Goal: Task Accomplishment & Management: Manage account settings

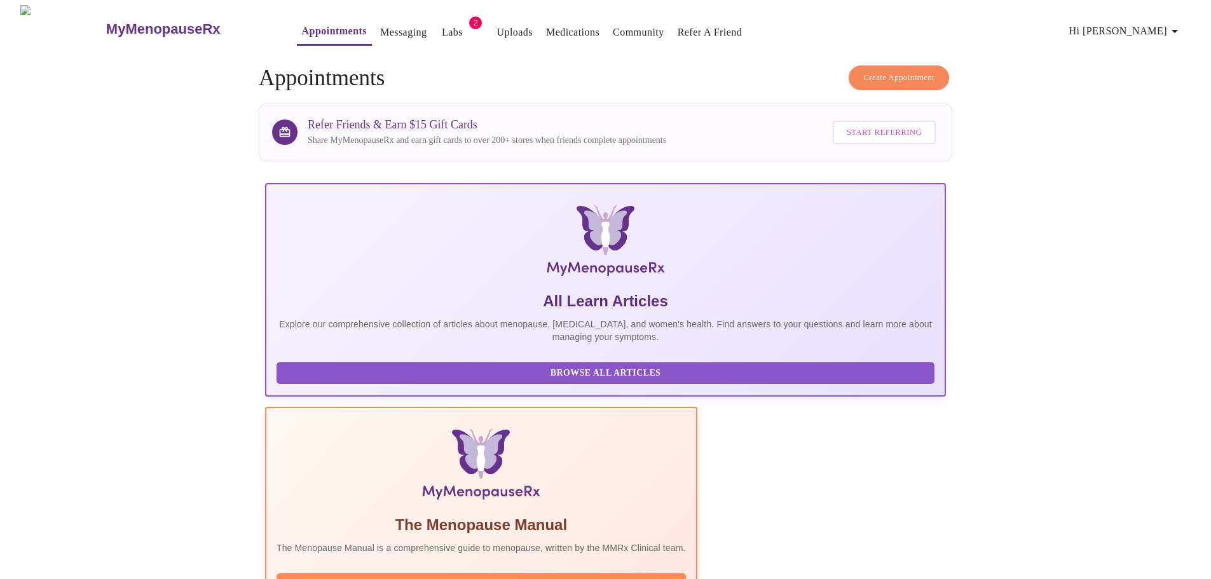
click at [442, 28] on link "Labs" at bounding box center [452, 33] width 21 height 18
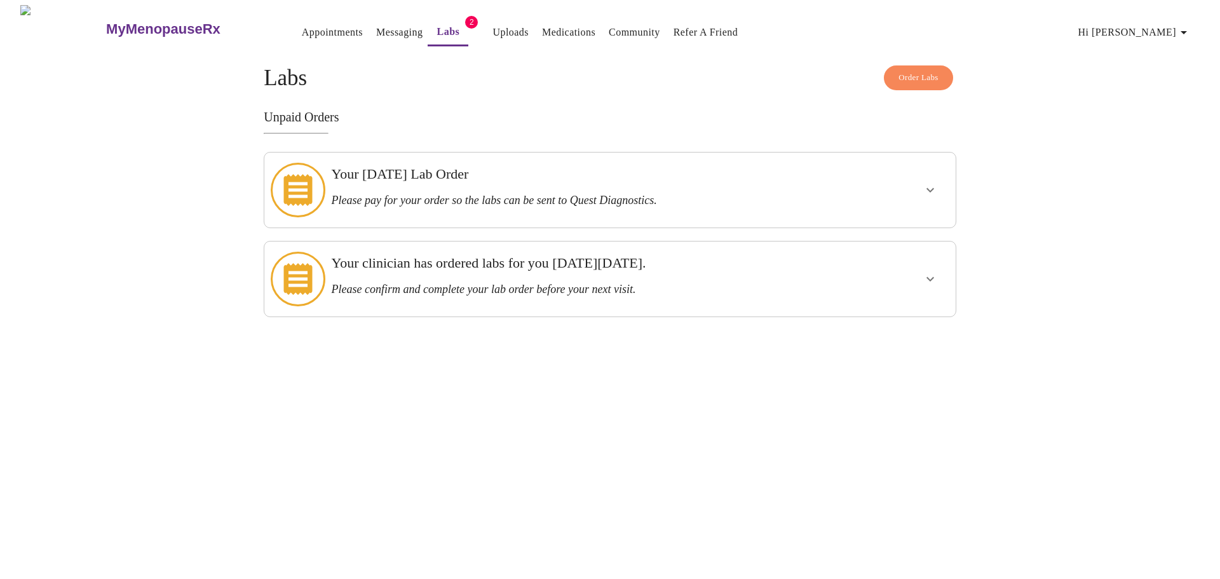
click at [925, 186] on icon "show more" at bounding box center [930, 189] width 15 height 15
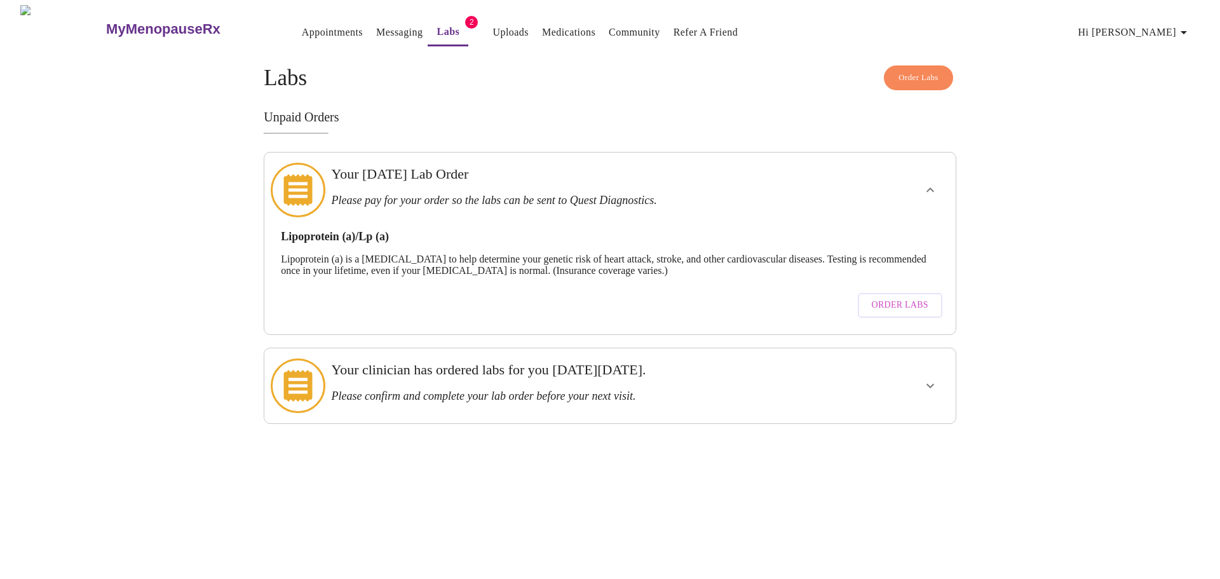
click at [899, 297] on span "Order Labs" at bounding box center [900, 305] width 57 height 16
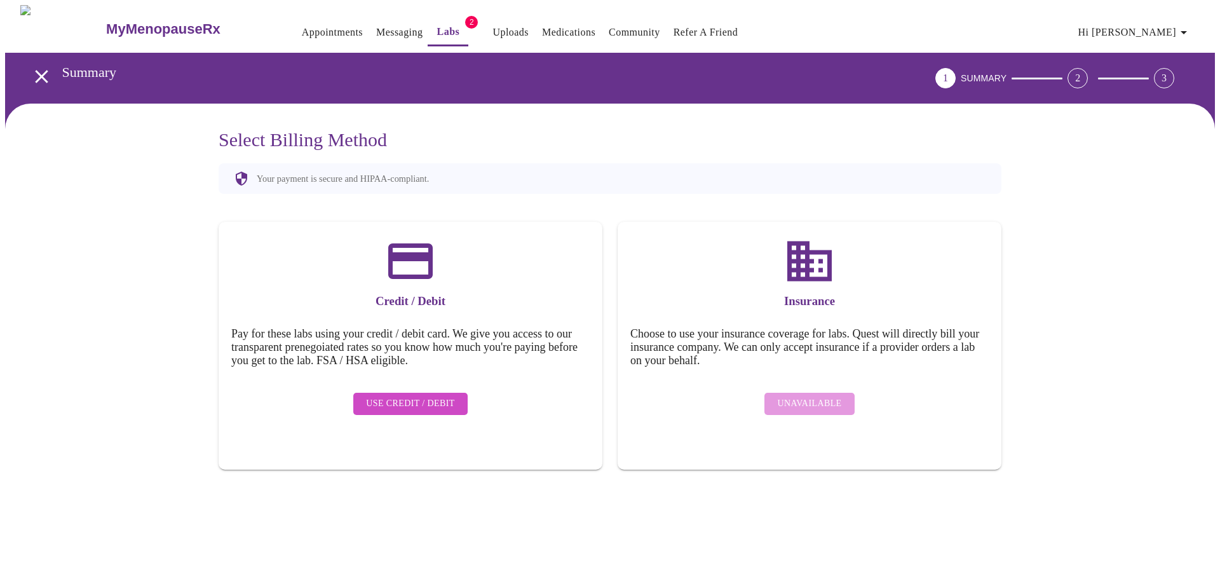
click at [43, 74] on icon "open drawer" at bounding box center [42, 76] width 22 height 22
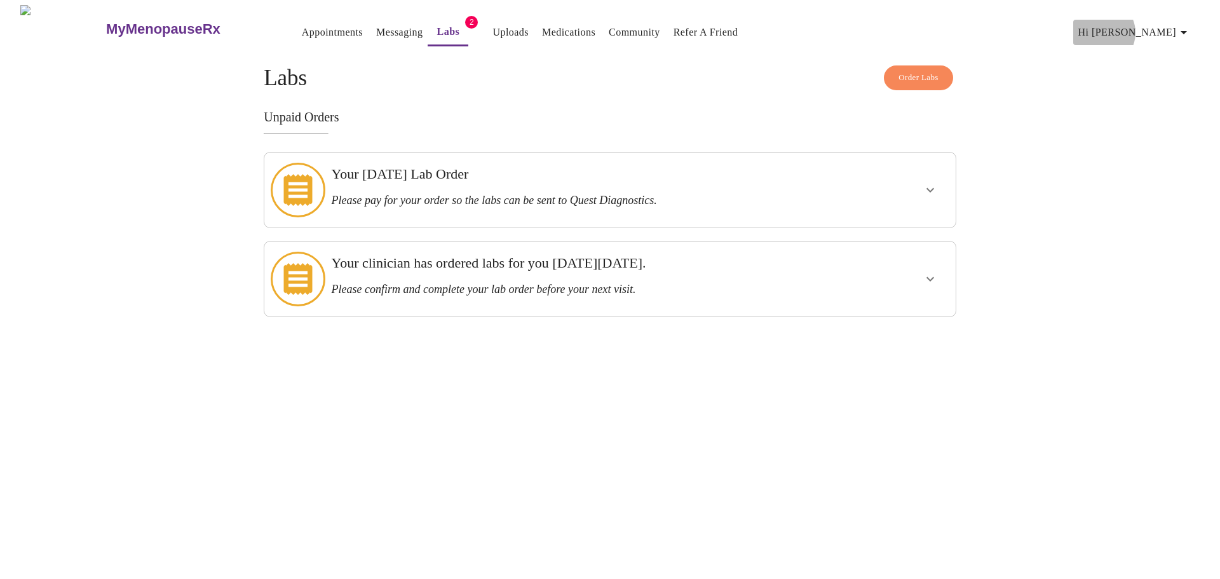
click at [1169, 27] on span "Hi [PERSON_NAME]" at bounding box center [1134, 33] width 113 height 18
click at [1160, 97] on li "Log out" at bounding box center [1172, 96] width 58 height 23
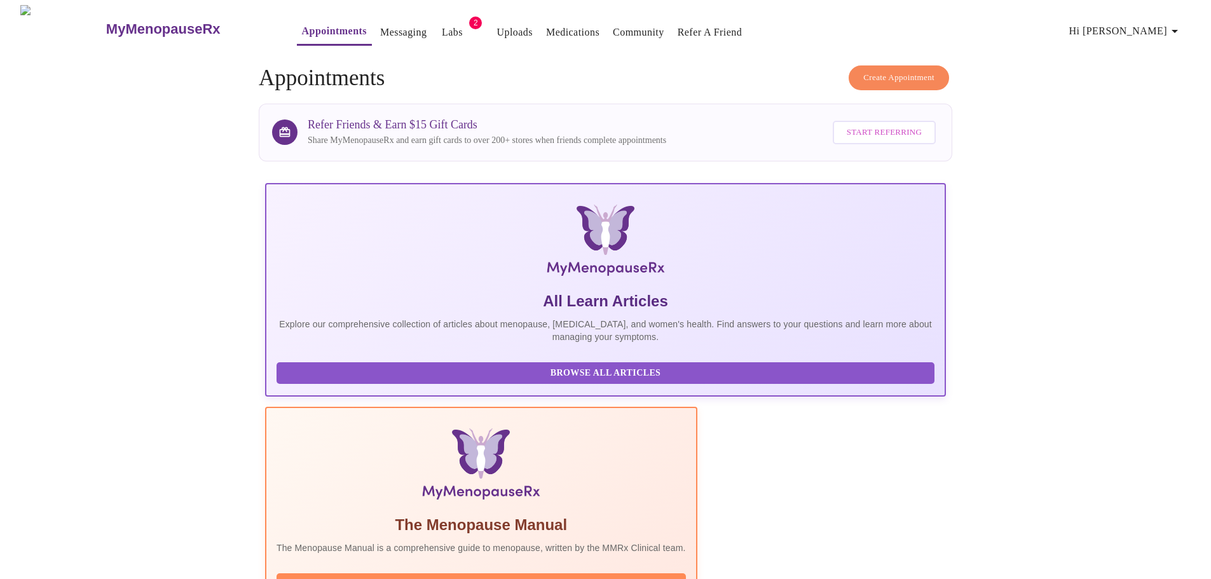
click at [442, 24] on link "Labs" at bounding box center [452, 33] width 21 height 18
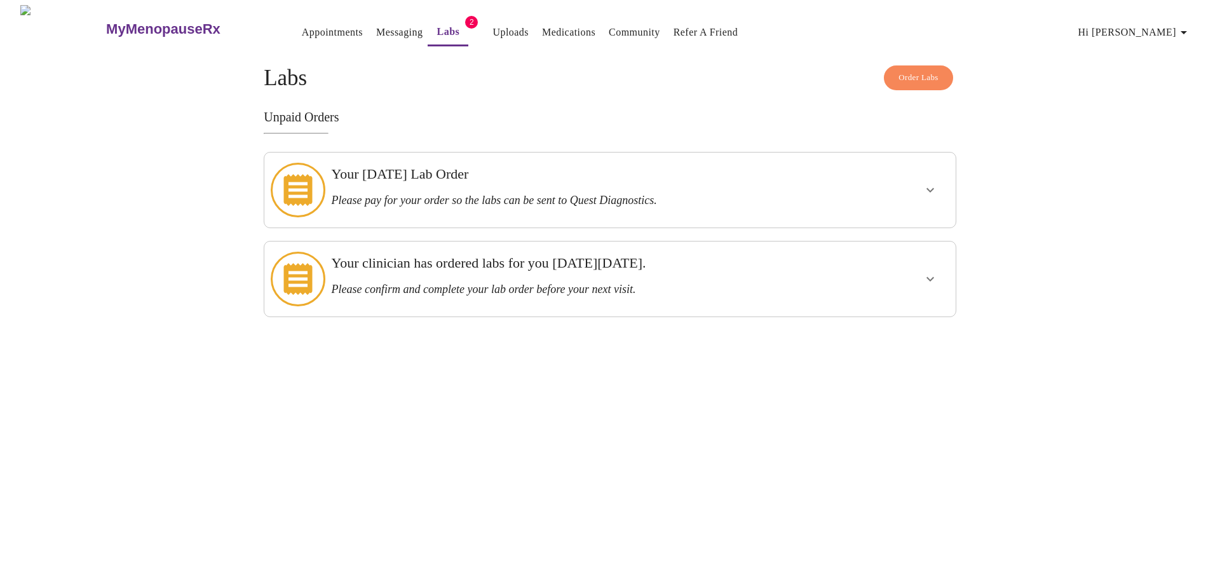
click at [928, 271] on icon "show more" at bounding box center [930, 278] width 15 height 15
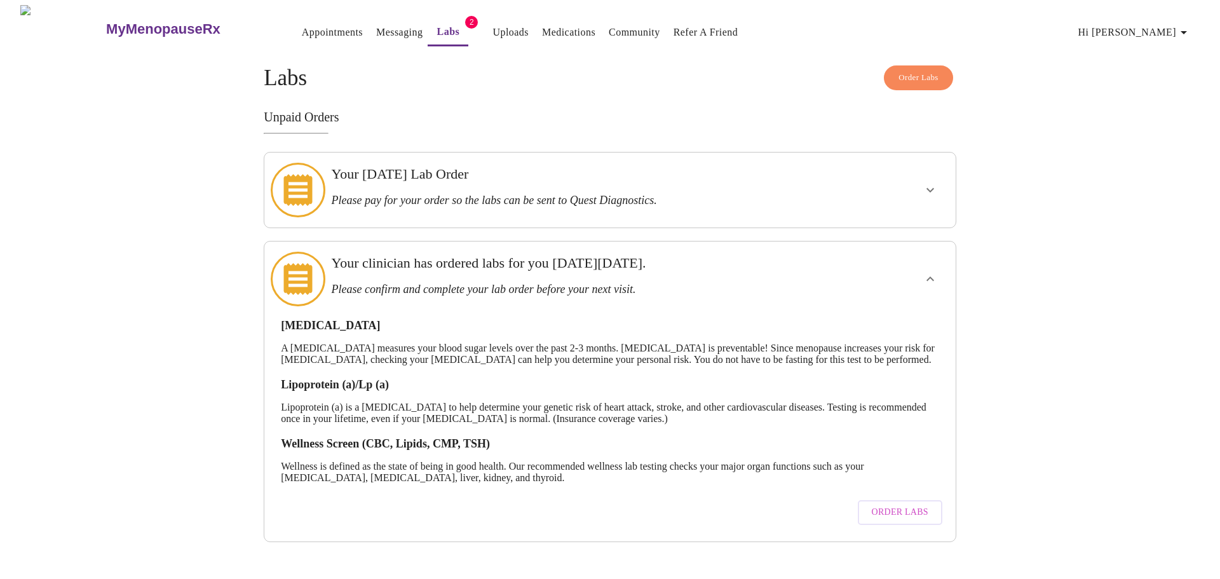
click at [1162, 26] on span "Hi [PERSON_NAME]" at bounding box center [1134, 33] width 113 height 18
click at [1164, 96] on li "Log out" at bounding box center [1172, 96] width 58 height 23
